Goal: Navigation & Orientation: Understand site structure

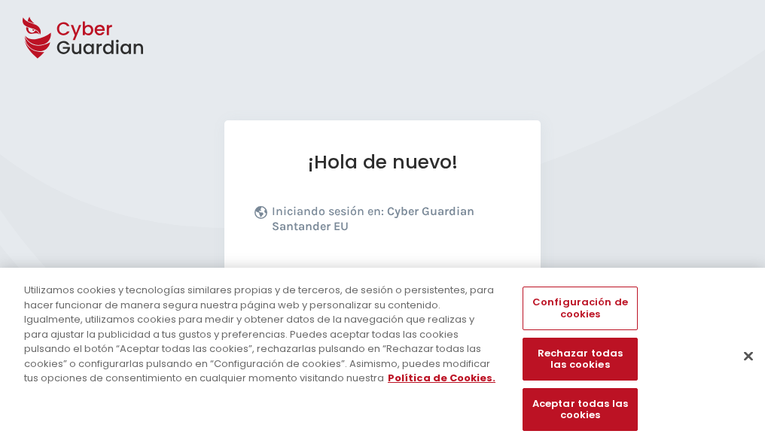
scroll to position [184, 0]
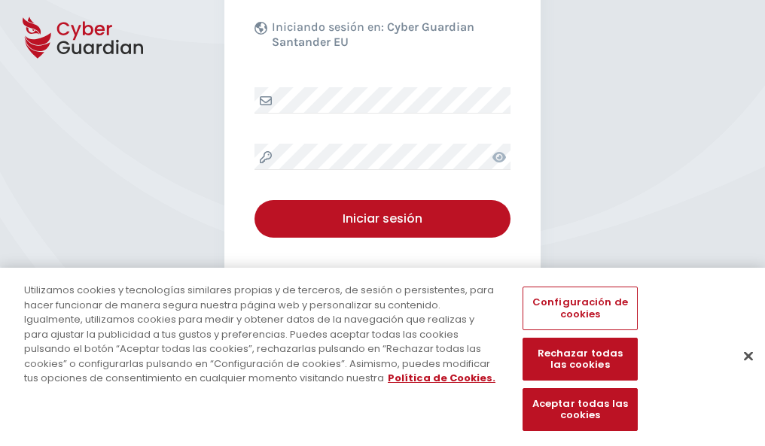
click at [740, 372] on button "Cerrar" at bounding box center [747, 355] width 33 height 33
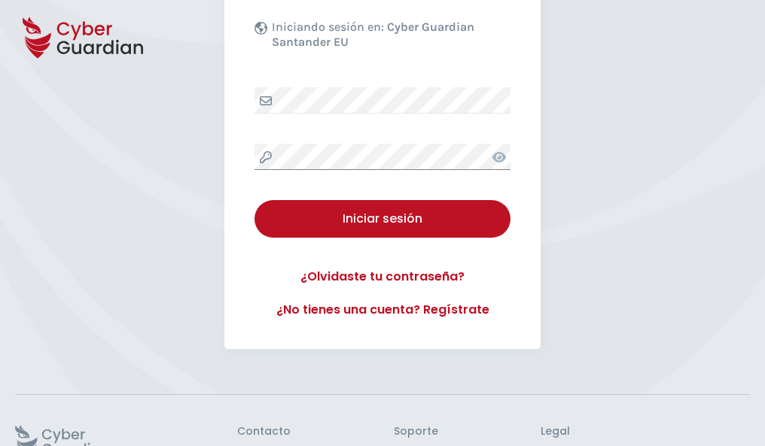
scroll to position [293, 0]
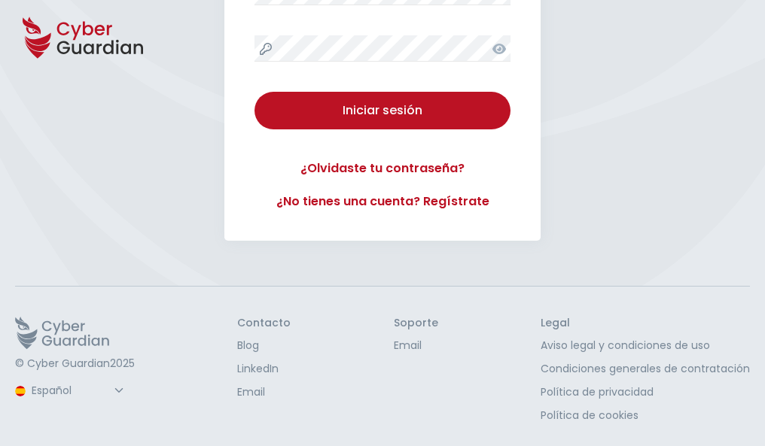
click at [254, 92] on button "Iniciar sesión" at bounding box center [382, 111] width 256 height 38
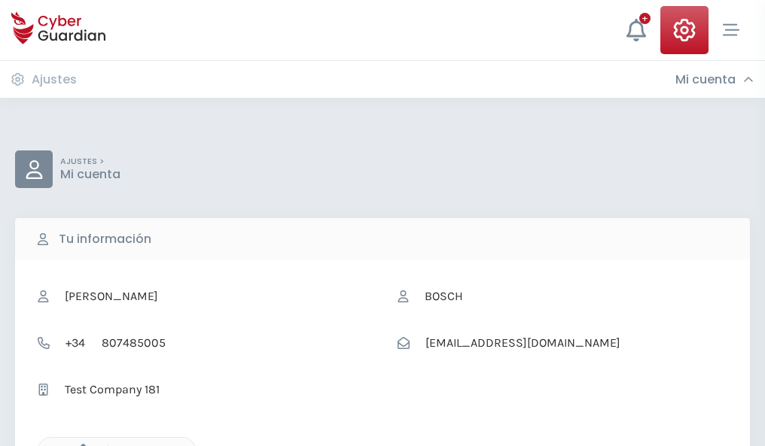
click at [79, 445] on icon "button" at bounding box center [79, 450] width 13 height 13
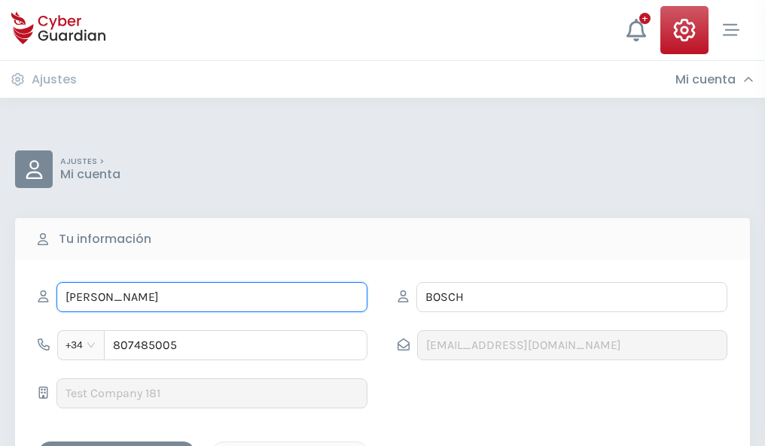
click at [211, 297] on input "DIANA" at bounding box center [211, 297] width 311 height 30
type input "D"
type input "Alcides"
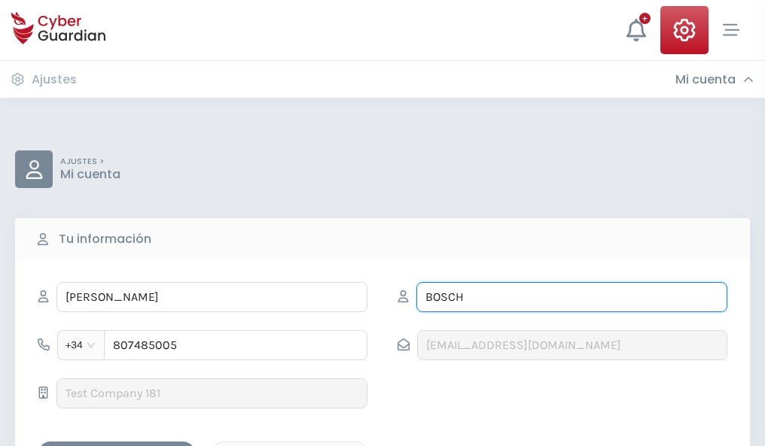
click at [571, 297] on input "BOSCH" at bounding box center [571, 297] width 311 height 30
type input "B"
type input "Ferrer"
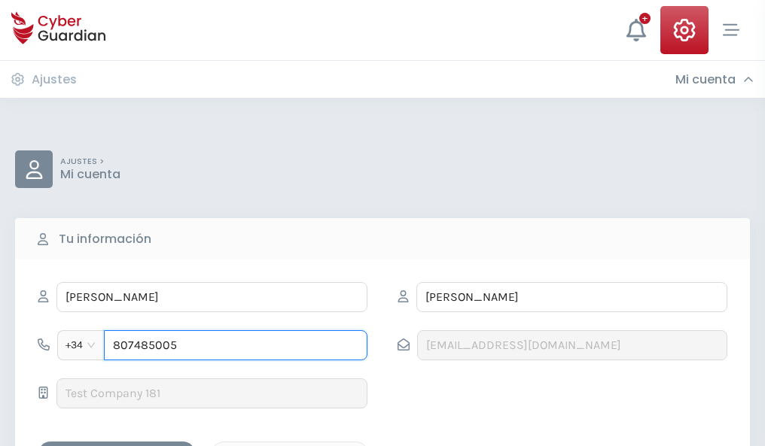
click at [236, 345] on input "807485005" at bounding box center [235, 345] width 263 height 30
type input "8"
type input "823317378"
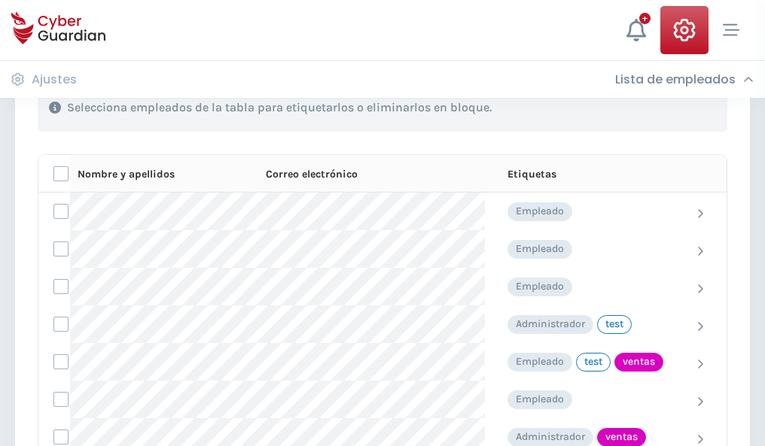
scroll to position [682, 0]
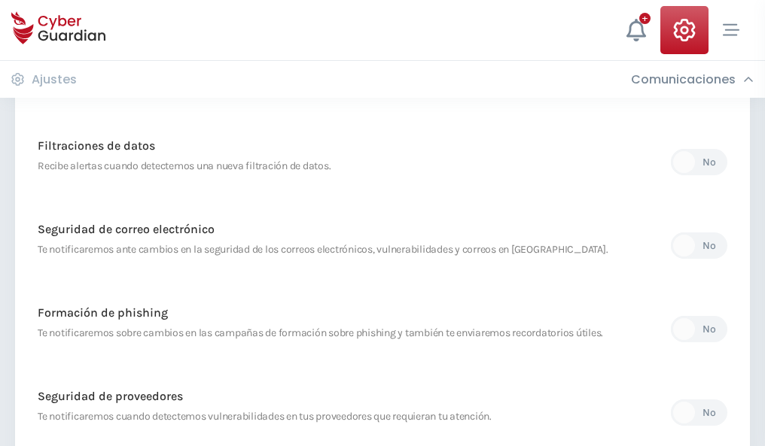
scroll to position [792, 0]
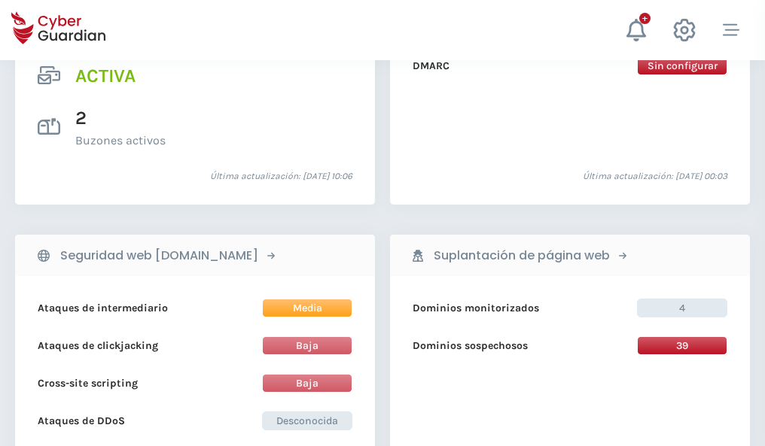
scroll to position [1529, 0]
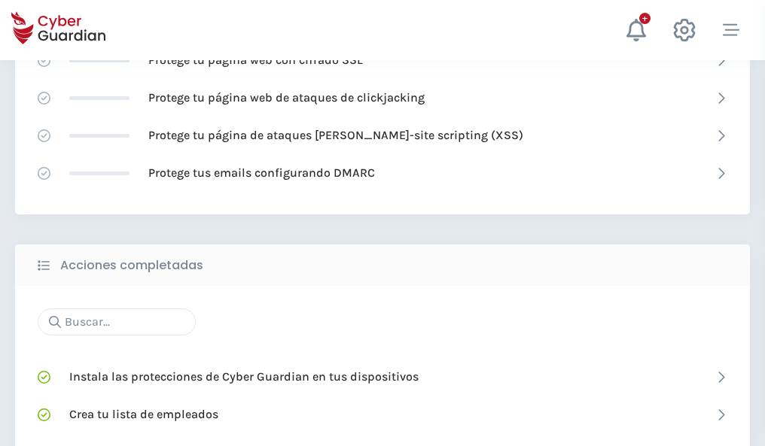
scroll to position [1002, 0]
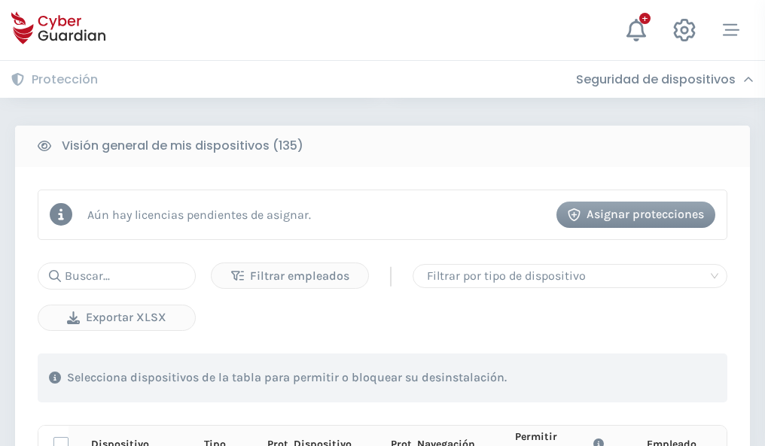
scroll to position [1330, 0]
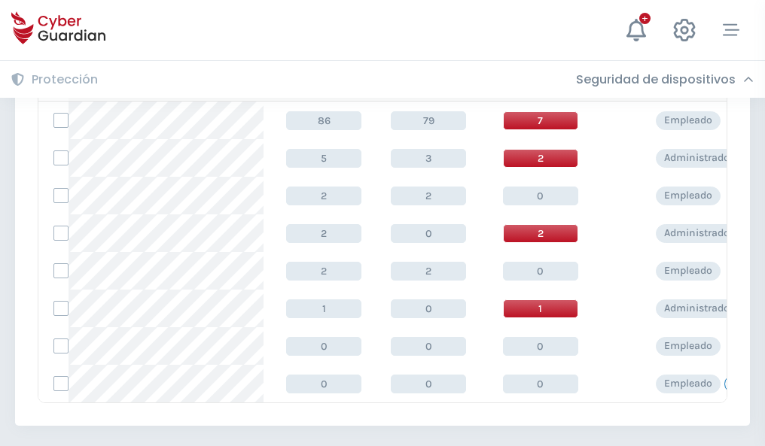
scroll to position [698, 0]
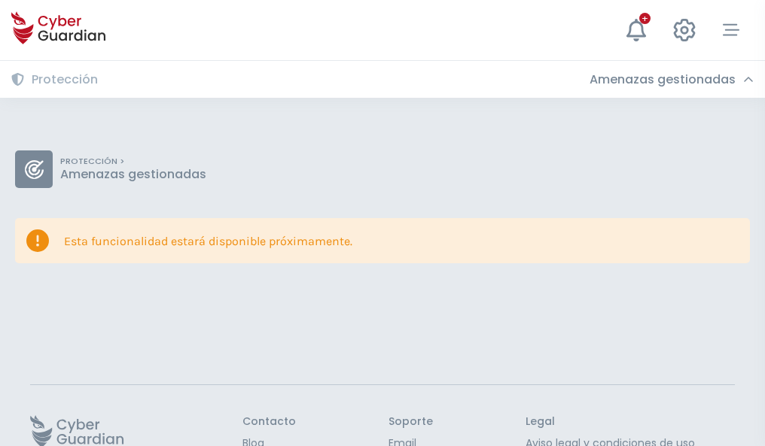
scroll to position [98, 0]
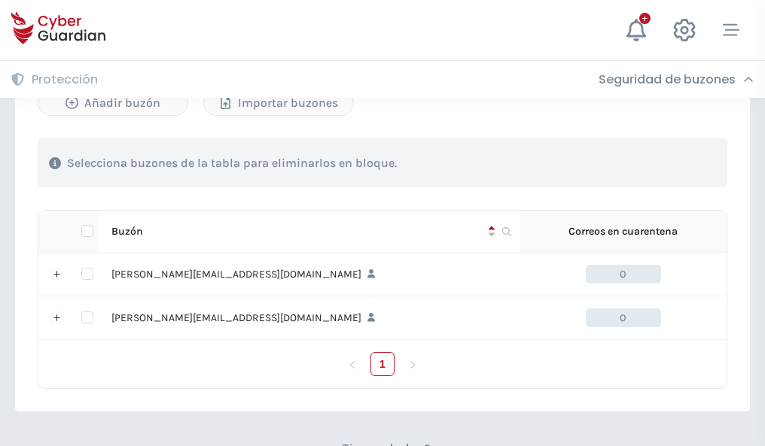
scroll to position [654, 0]
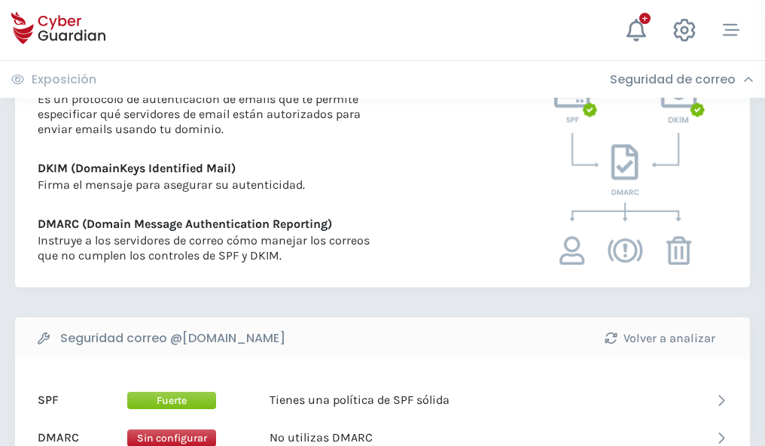
scroll to position [812, 0]
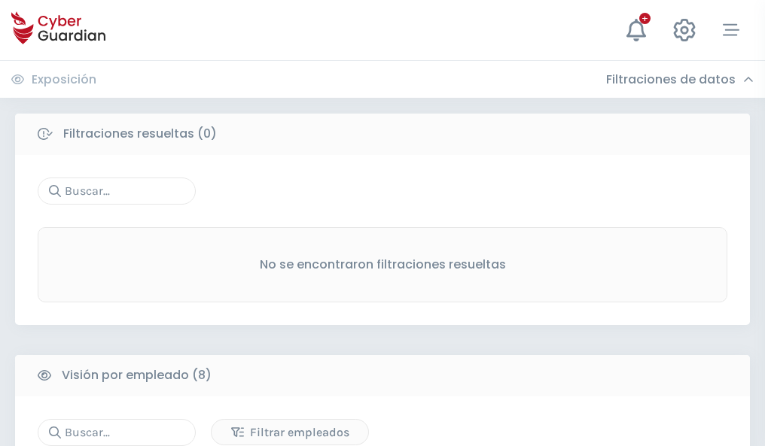
scroll to position [1282, 0]
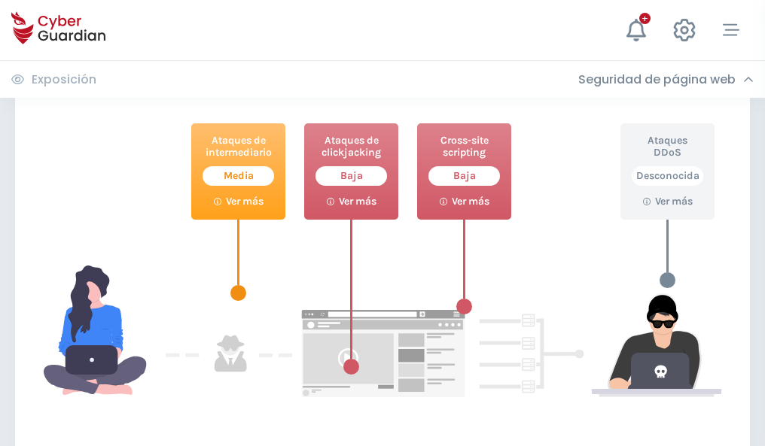
scroll to position [820, 0]
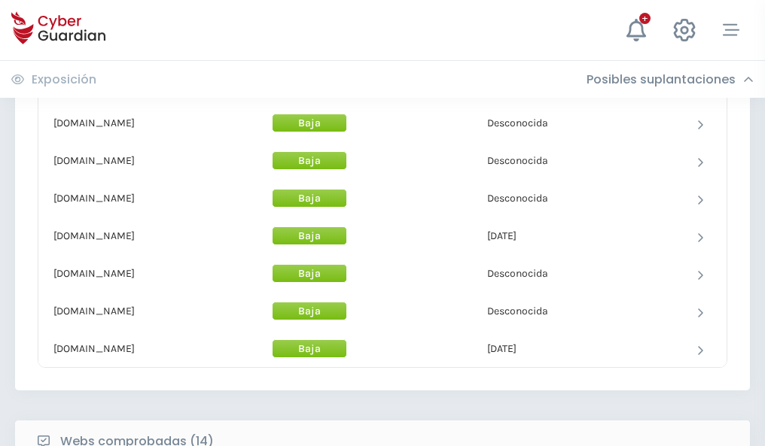
scroll to position [1467, 0]
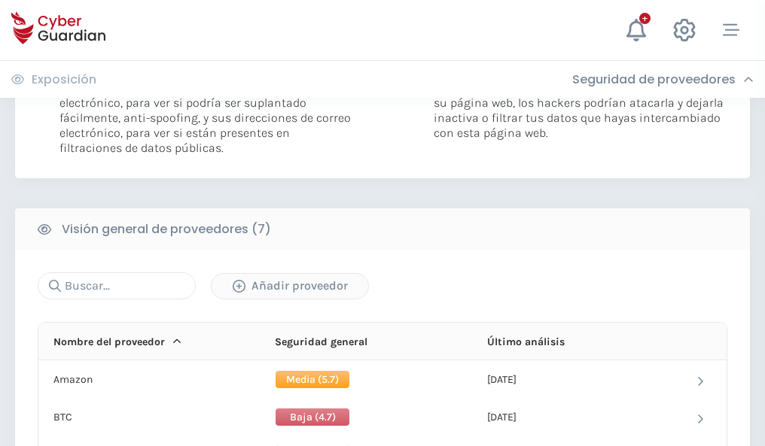
scroll to position [1008, 0]
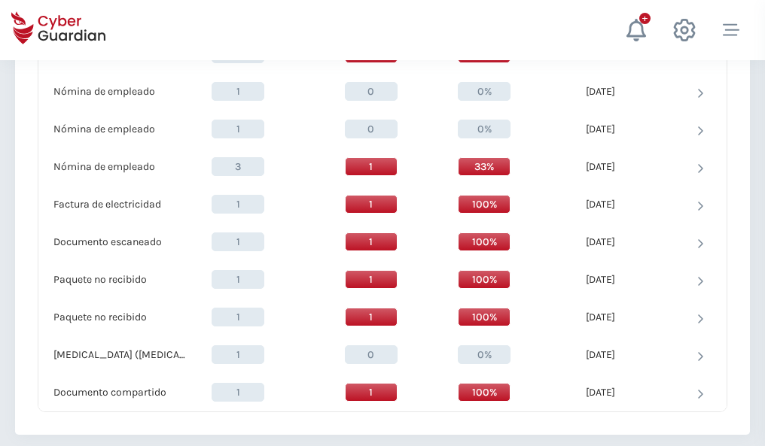
scroll to position [1560, 0]
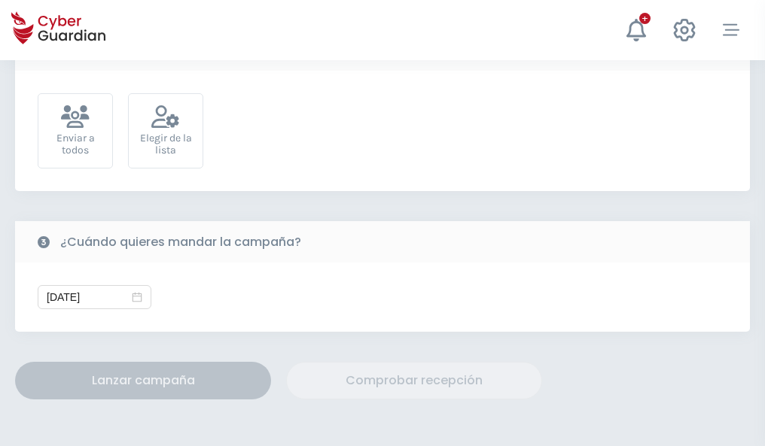
scroll to position [551, 0]
